Goal: Use online tool/utility: Utilize a website feature to perform a specific function

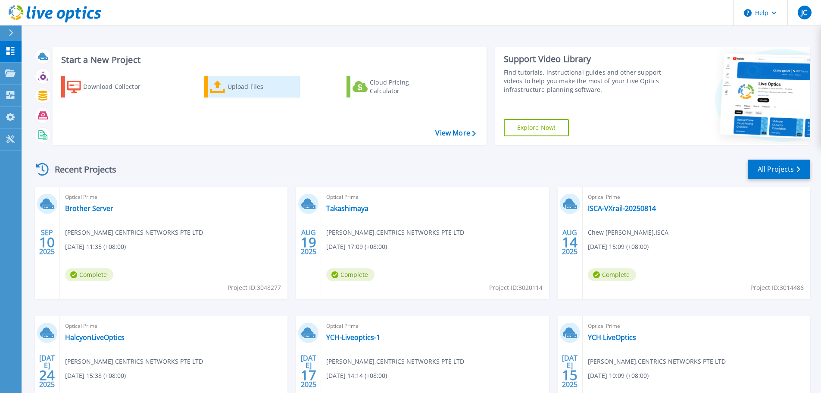
click at [220, 85] on icon at bounding box center [218, 87] width 16 height 12
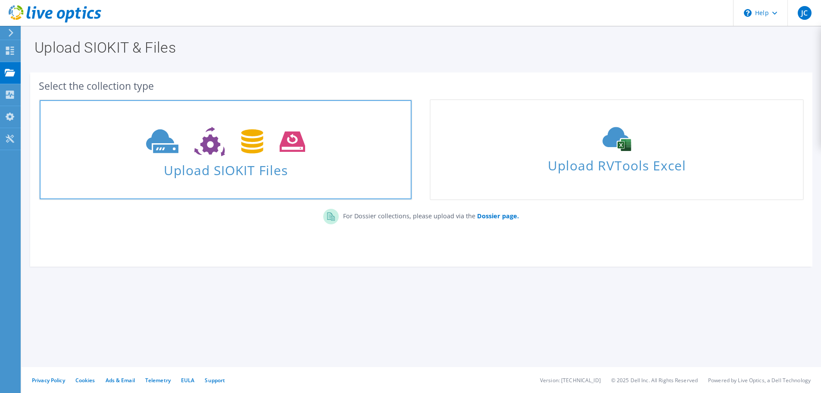
click at [348, 138] on span at bounding box center [226, 140] width 372 height 36
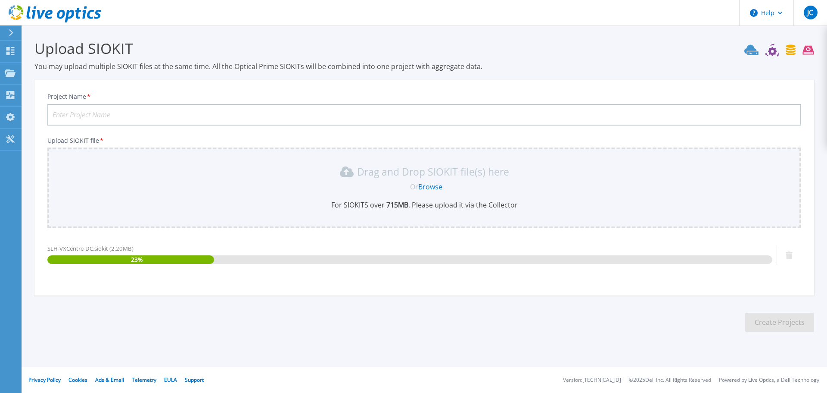
click at [166, 119] on input "Project Name *" at bounding box center [424, 115] width 754 height 22
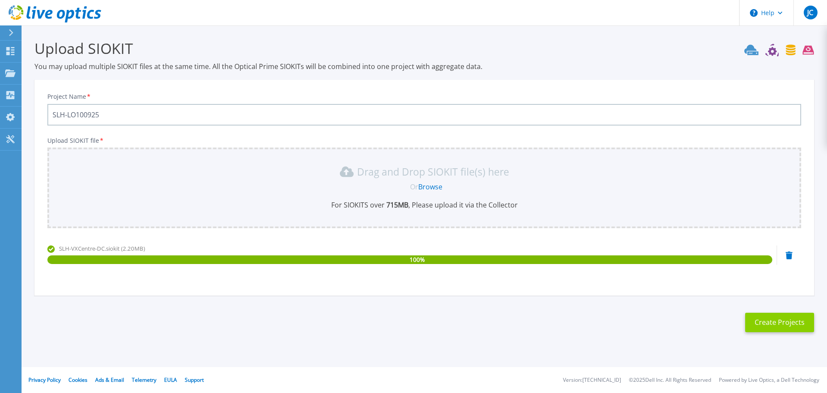
type input "SLH-LO100925"
click at [779, 325] on button "Create Projects" at bounding box center [780, 321] width 69 height 19
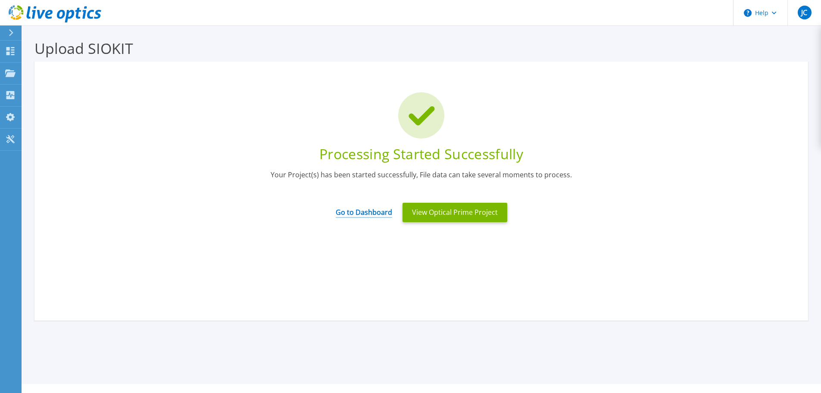
click at [373, 214] on link "Go to Dashboard" at bounding box center [364, 209] width 56 height 17
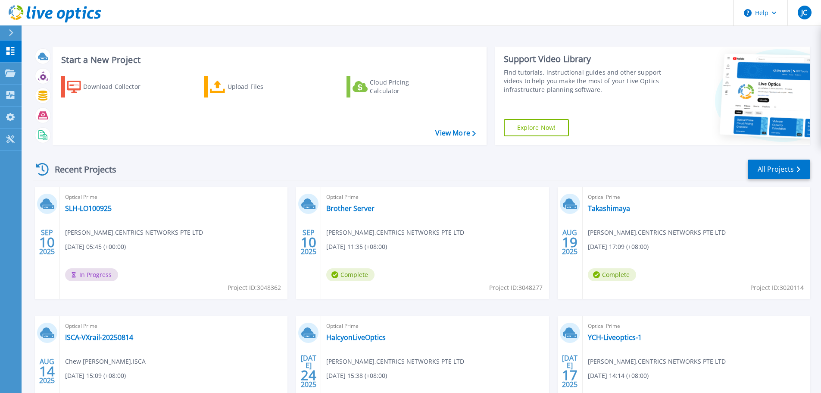
click at [211, 173] on div "Recent Projects All Projects" at bounding box center [421, 170] width 777 height 22
click at [83, 211] on link "SLH-LO100925" at bounding box center [88, 208] width 47 height 9
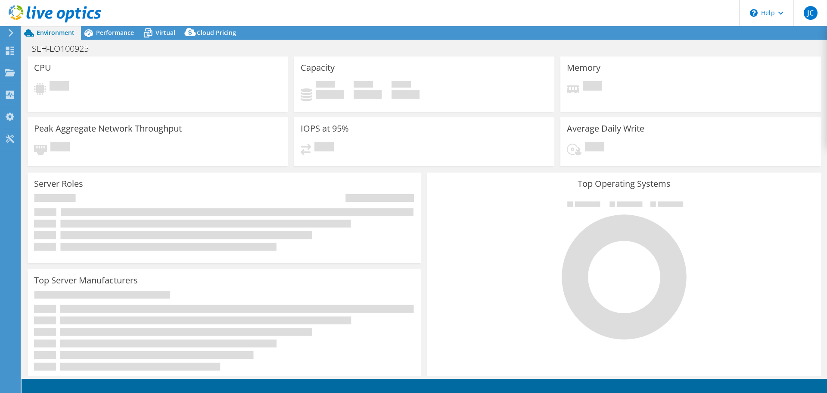
select select "USD"
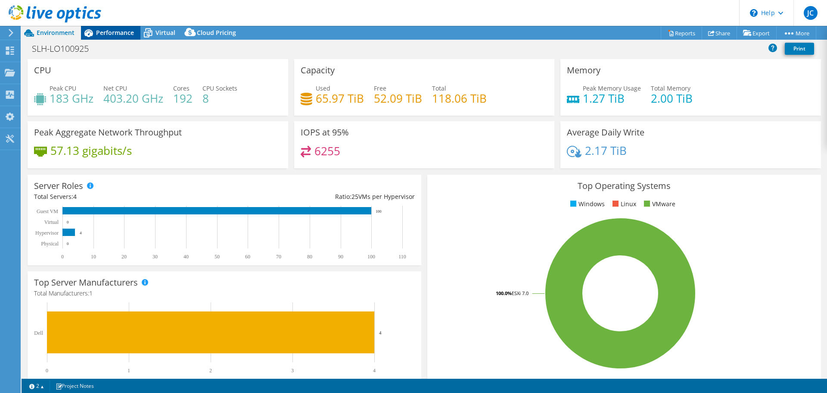
click at [109, 36] on span "Performance" at bounding box center [115, 32] width 38 height 8
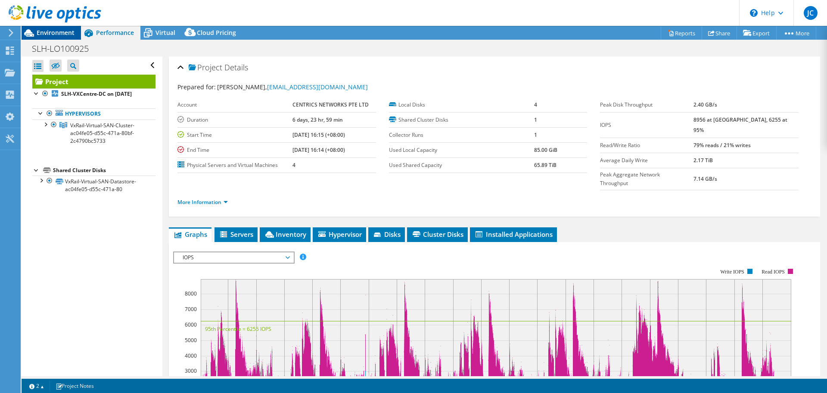
click at [71, 34] on span "Environment" at bounding box center [56, 32] width 38 height 8
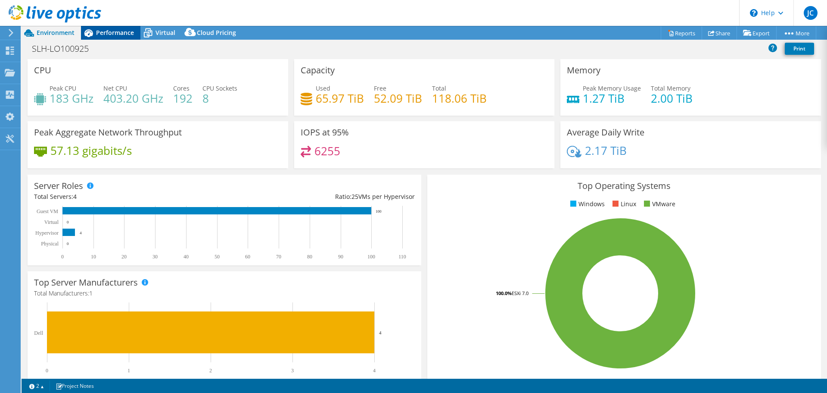
click at [126, 31] on span "Performance" at bounding box center [115, 32] width 38 height 8
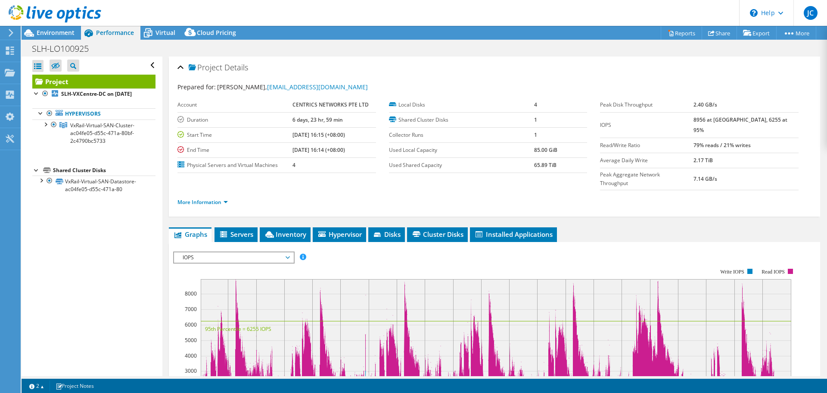
click at [287, 252] on span "IOPS" at bounding box center [233, 257] width 111 height 10
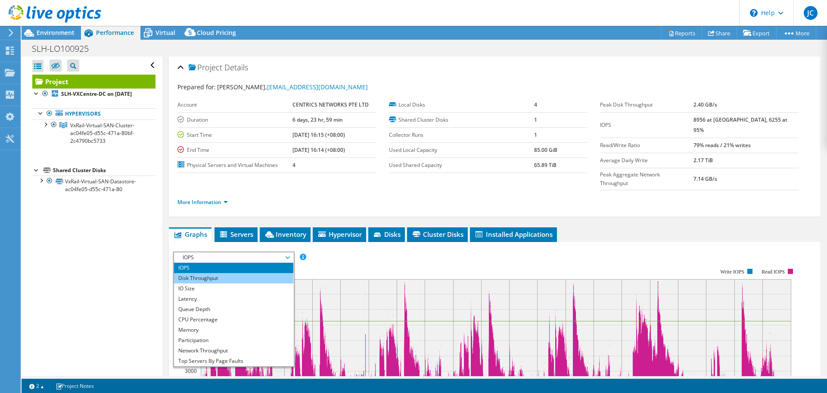
click at [219, 273] on li "Disk Throughput" at bounding box center [233, 278] width 119 height 10
